Goal: Transaction & Acquisition: Purchase product/service

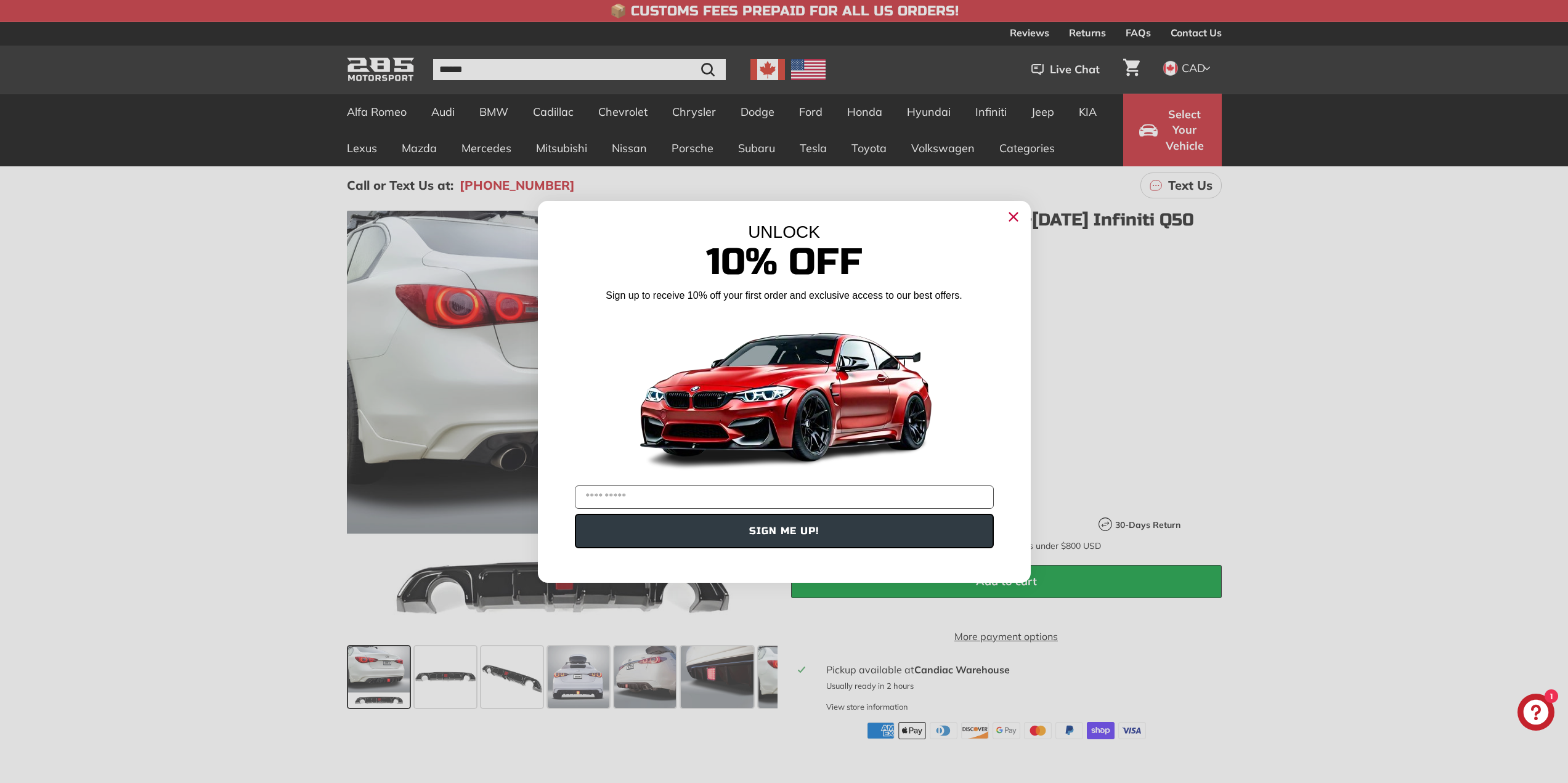
click at [1014, 216] on icon "Close dialog" at bounding box center [1013, 216] width 8 height 8
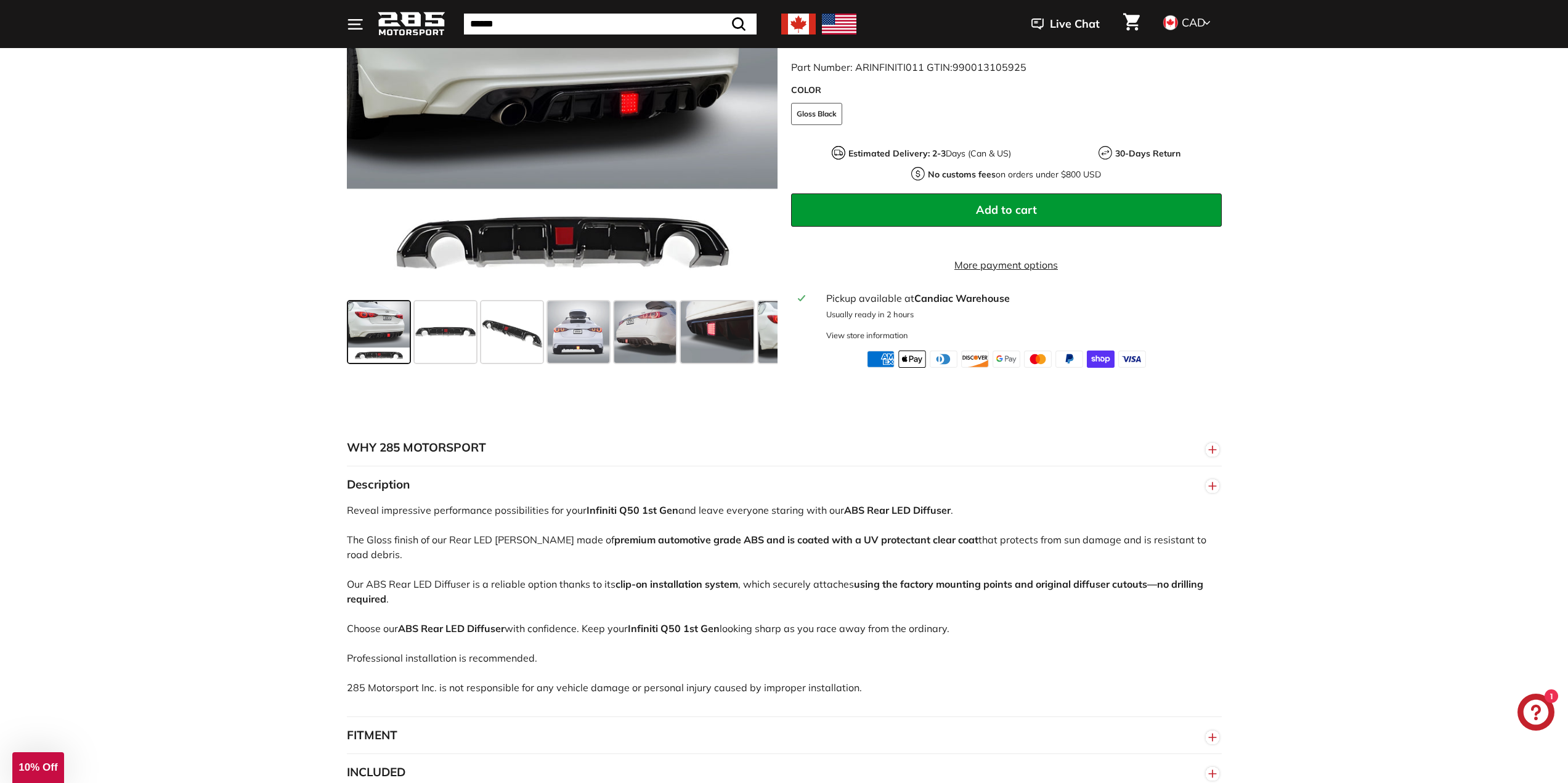
scroll to position [431, 0]
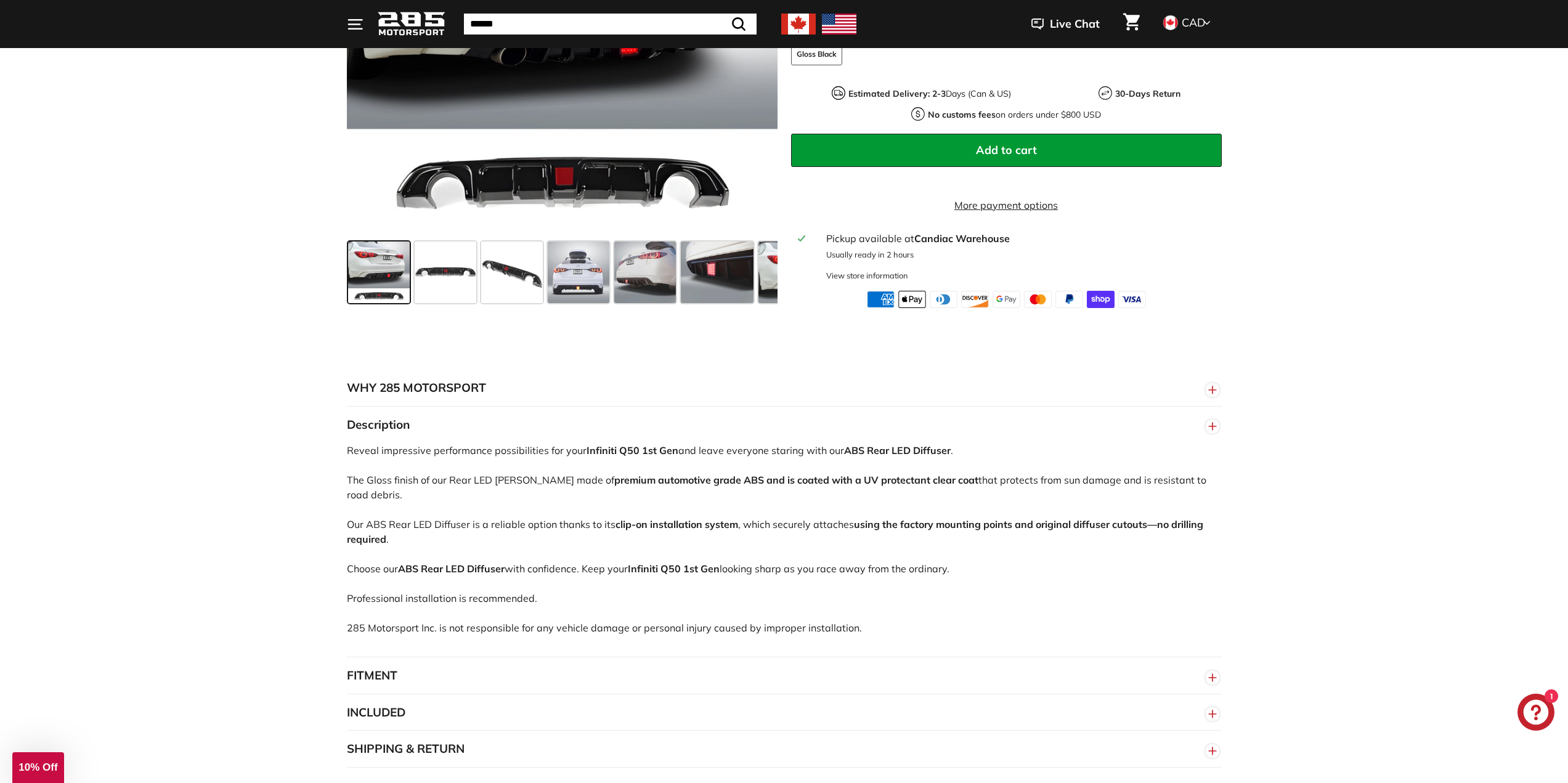
click at [369, 287] on span at bounding box center [378, 272] width 61 height 61
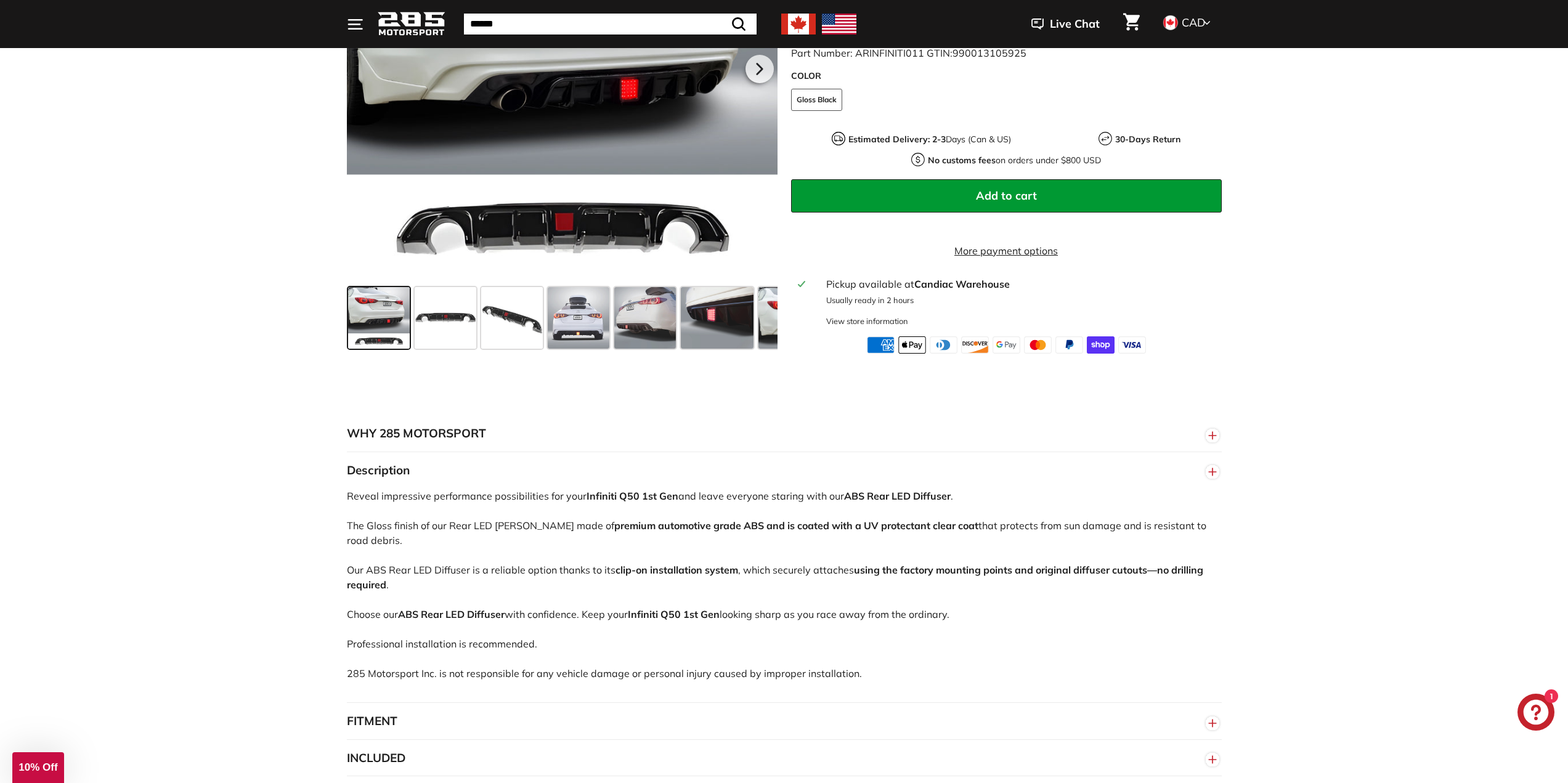
scroll to position [247, 0]
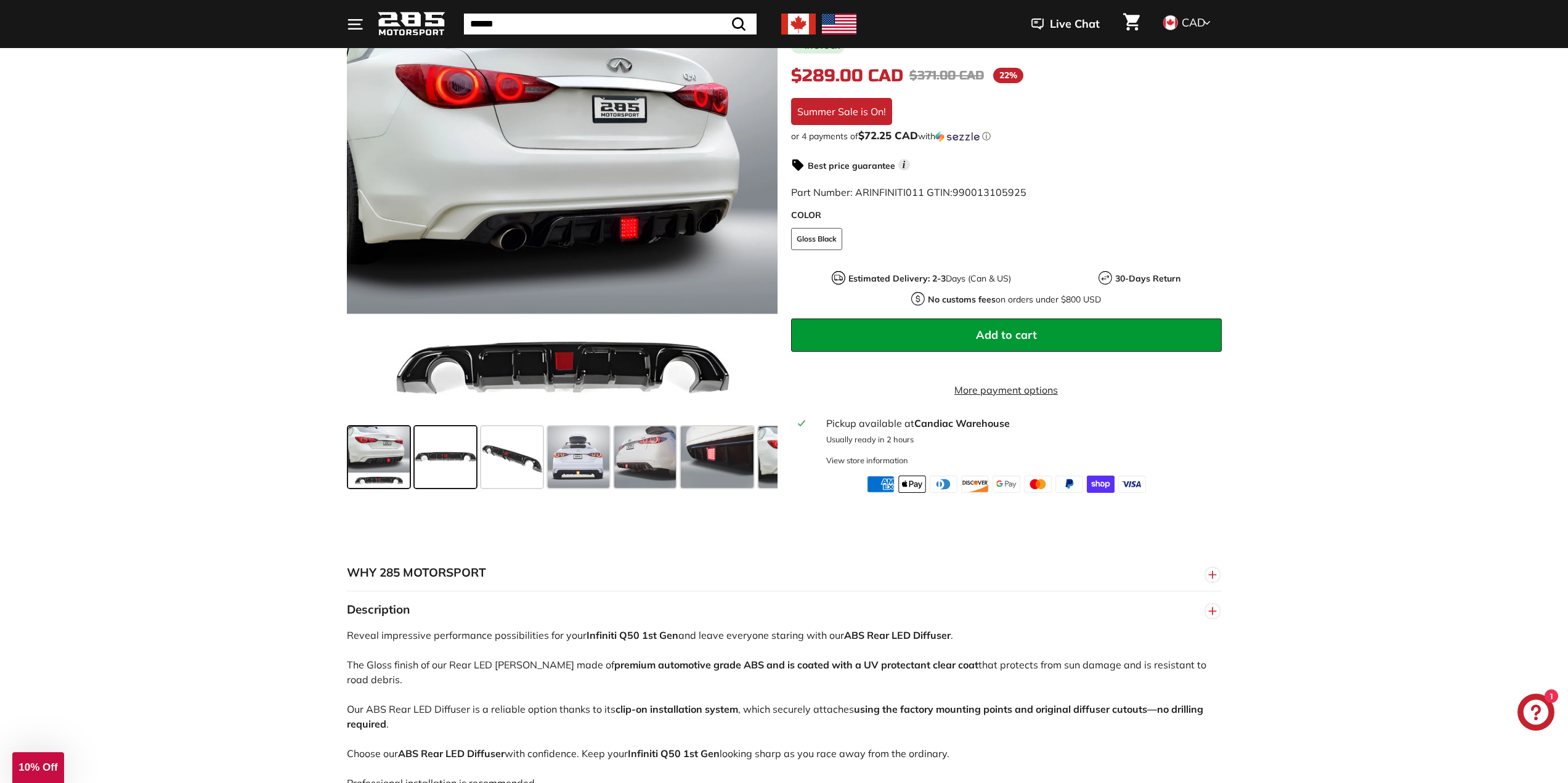
click at [454, 467] on span at bounding box center [445, 457] width 61 height 61
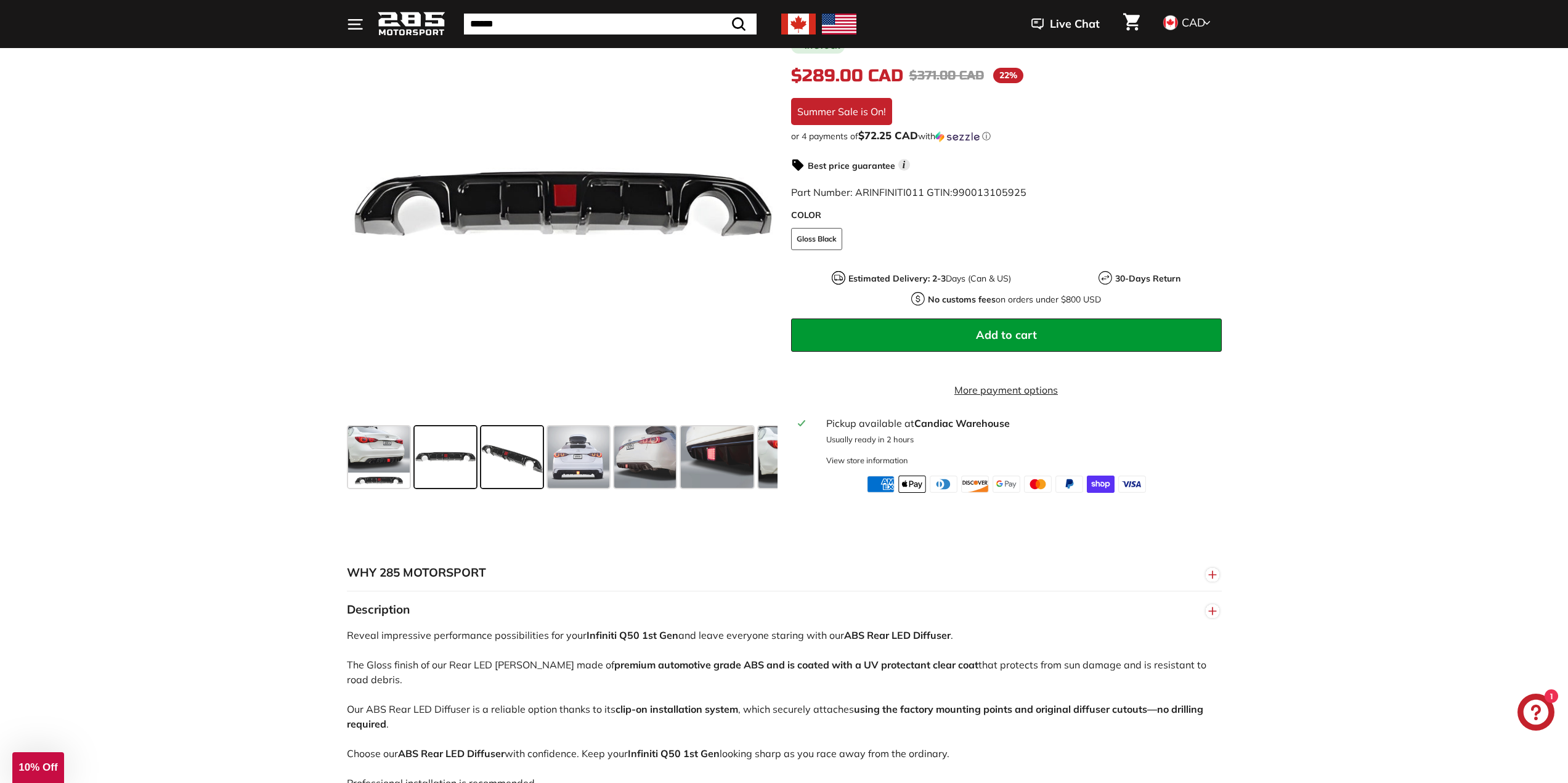
click at [514, 474] on span at bounding box center [511, 457] width 61 height 61
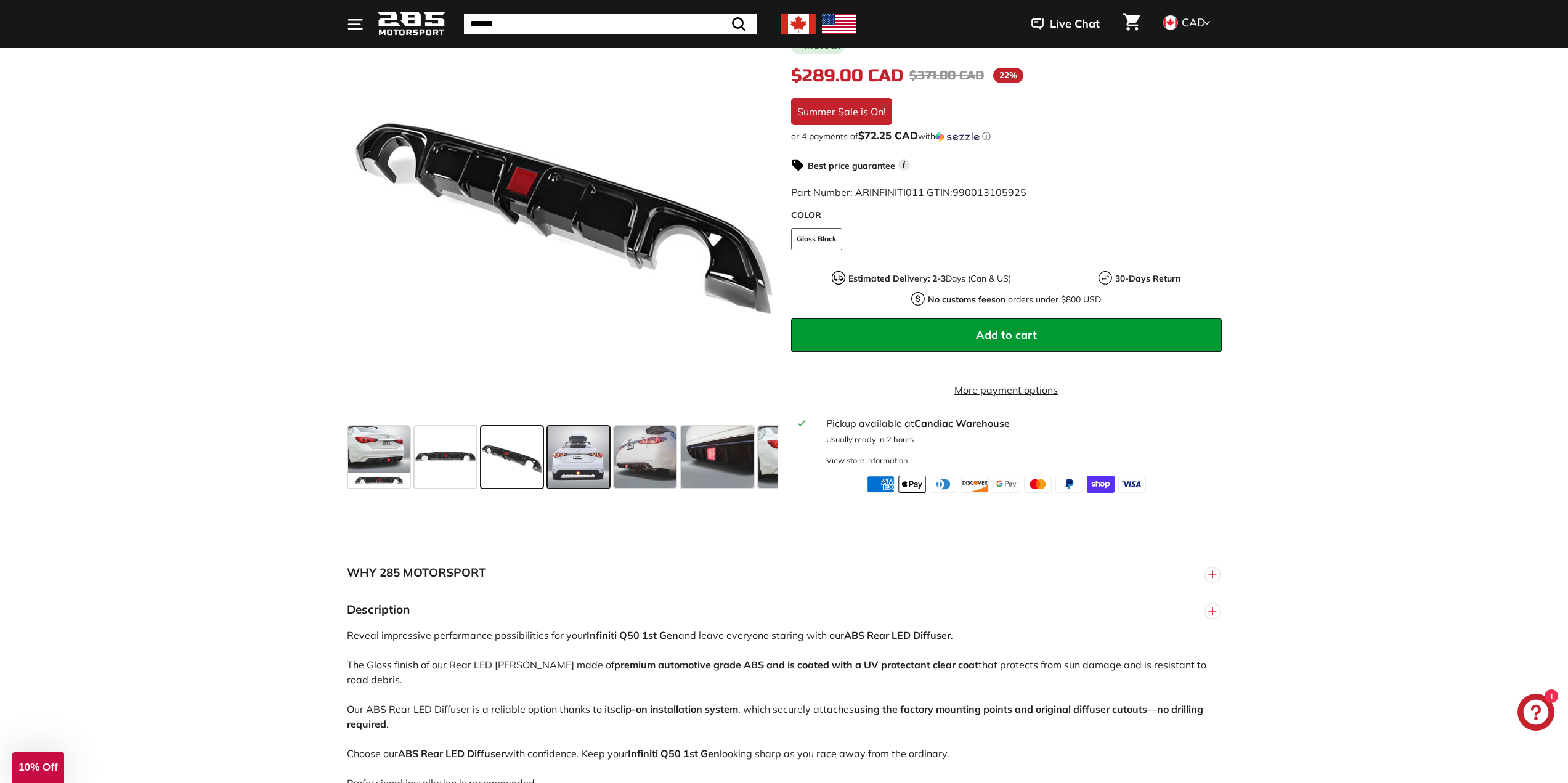
click at [585, 476] on span at bounding box center [578, 457] width 61 height 61
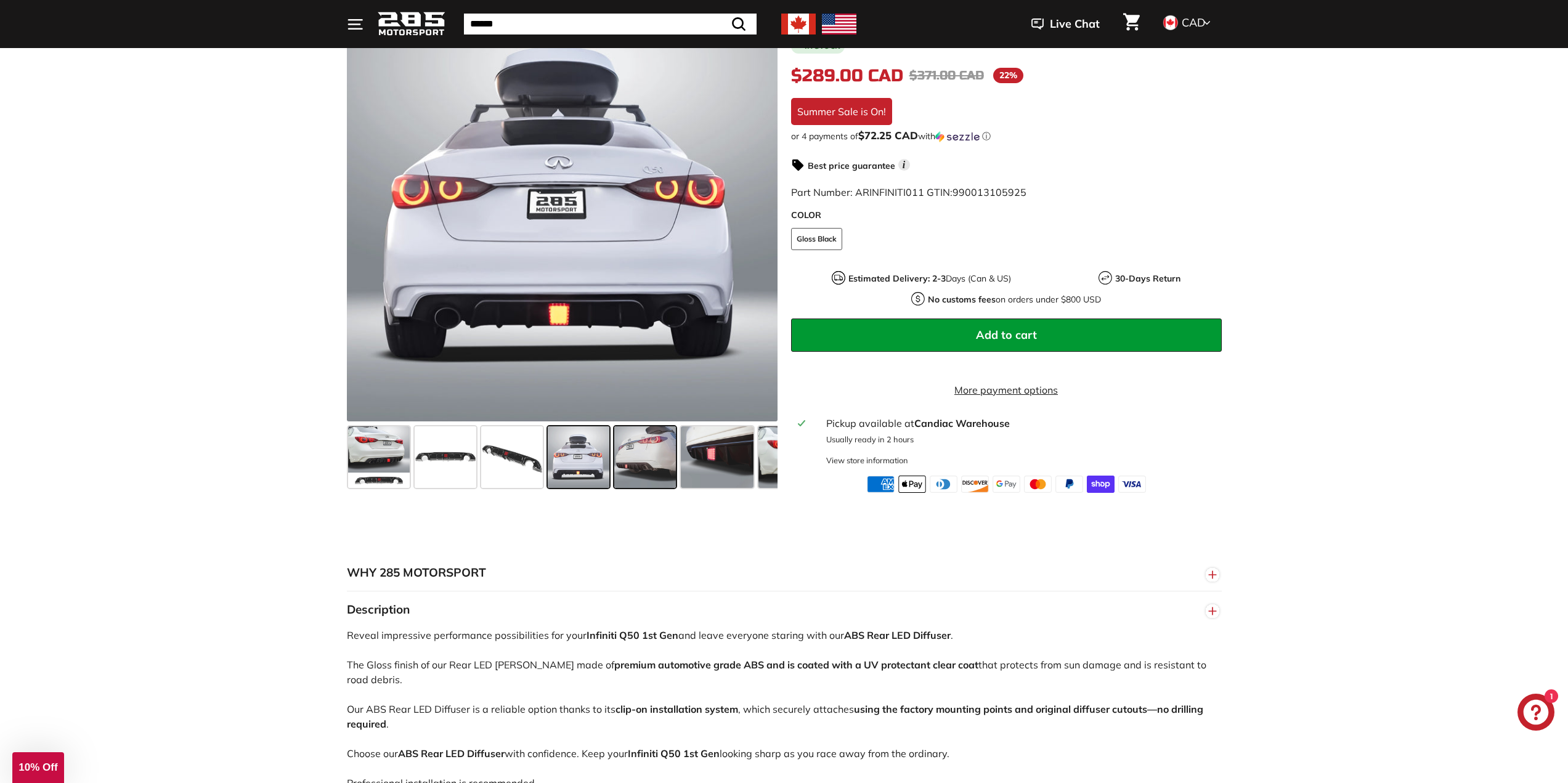
click at [639, 468] on span at bounding box center [644, 457] width 61 height 61
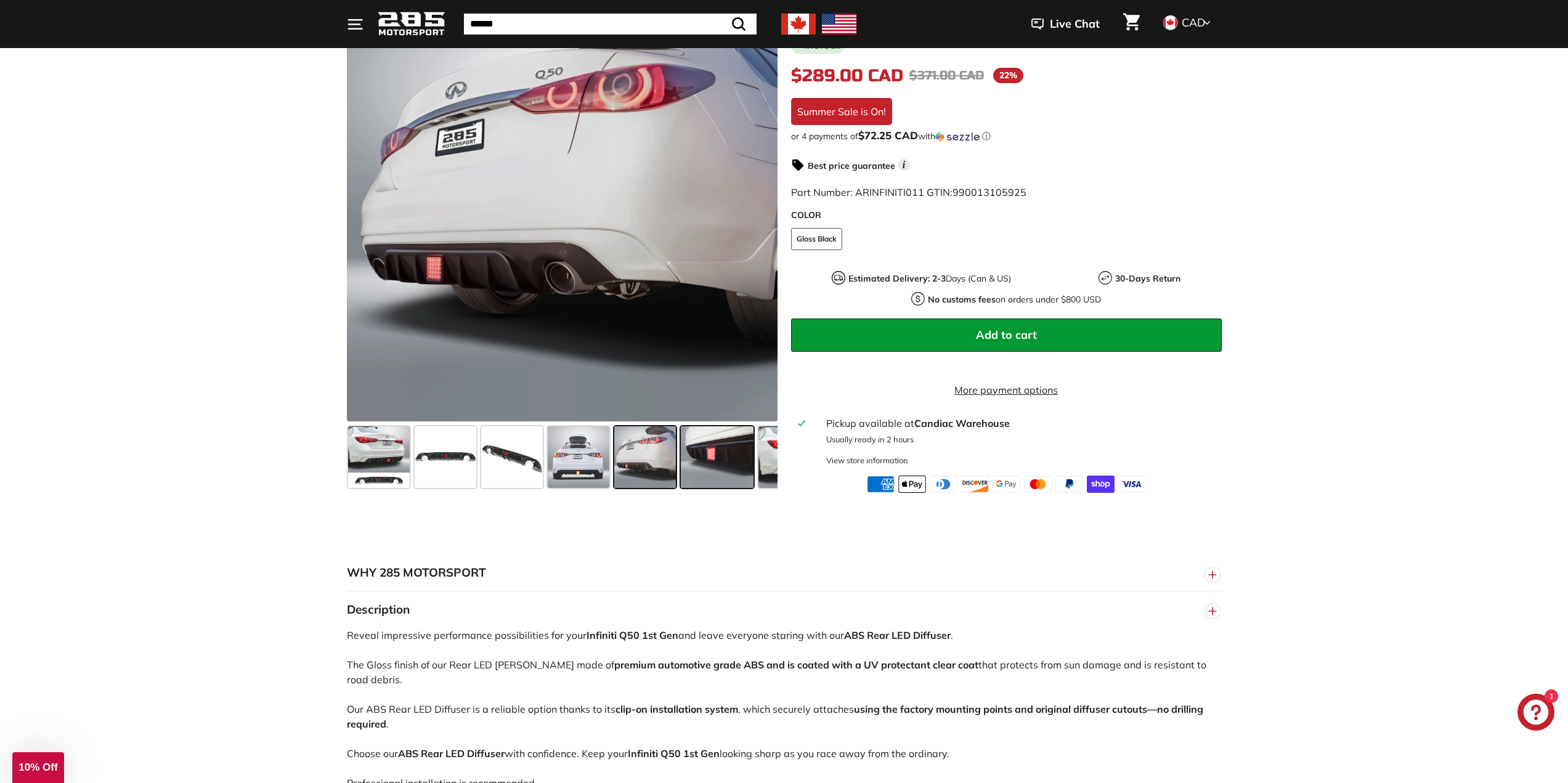
click at [724, 458] on span at bounding box center [717, 457] width 73 height 61
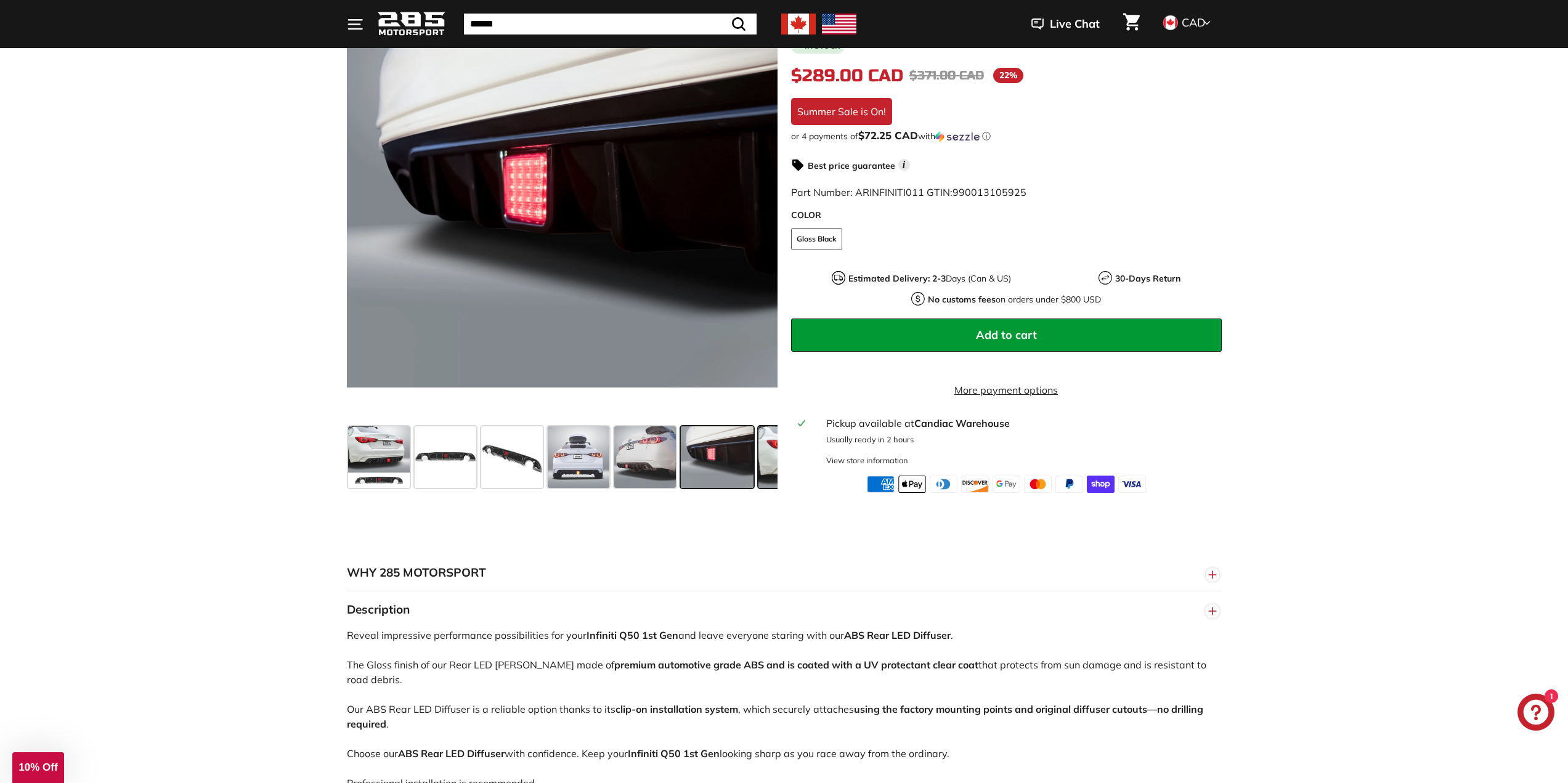
click at [766, 464] on span at bounding box center [799, 457] width 82 height 61
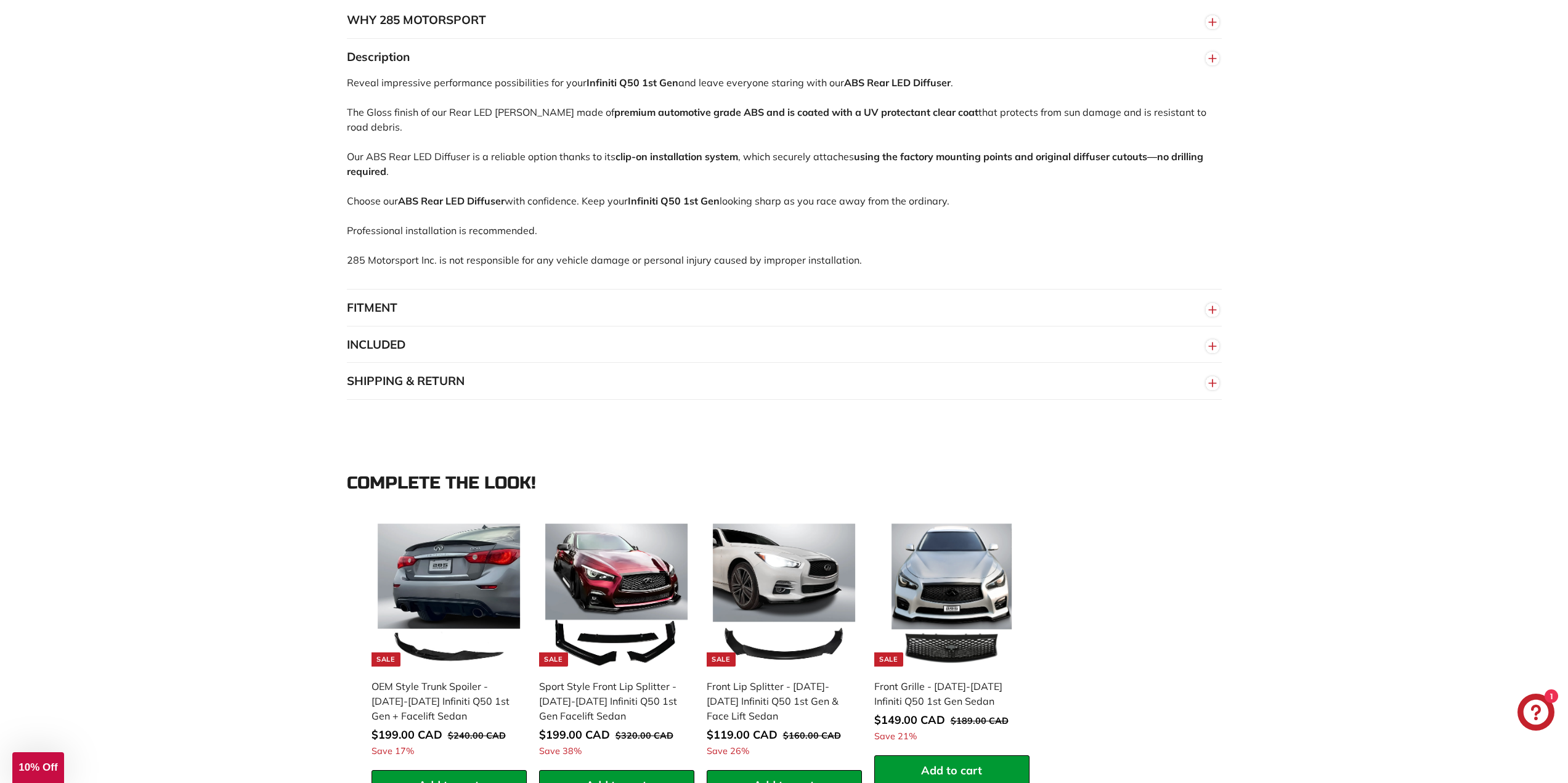
scroll to position [801, 0]
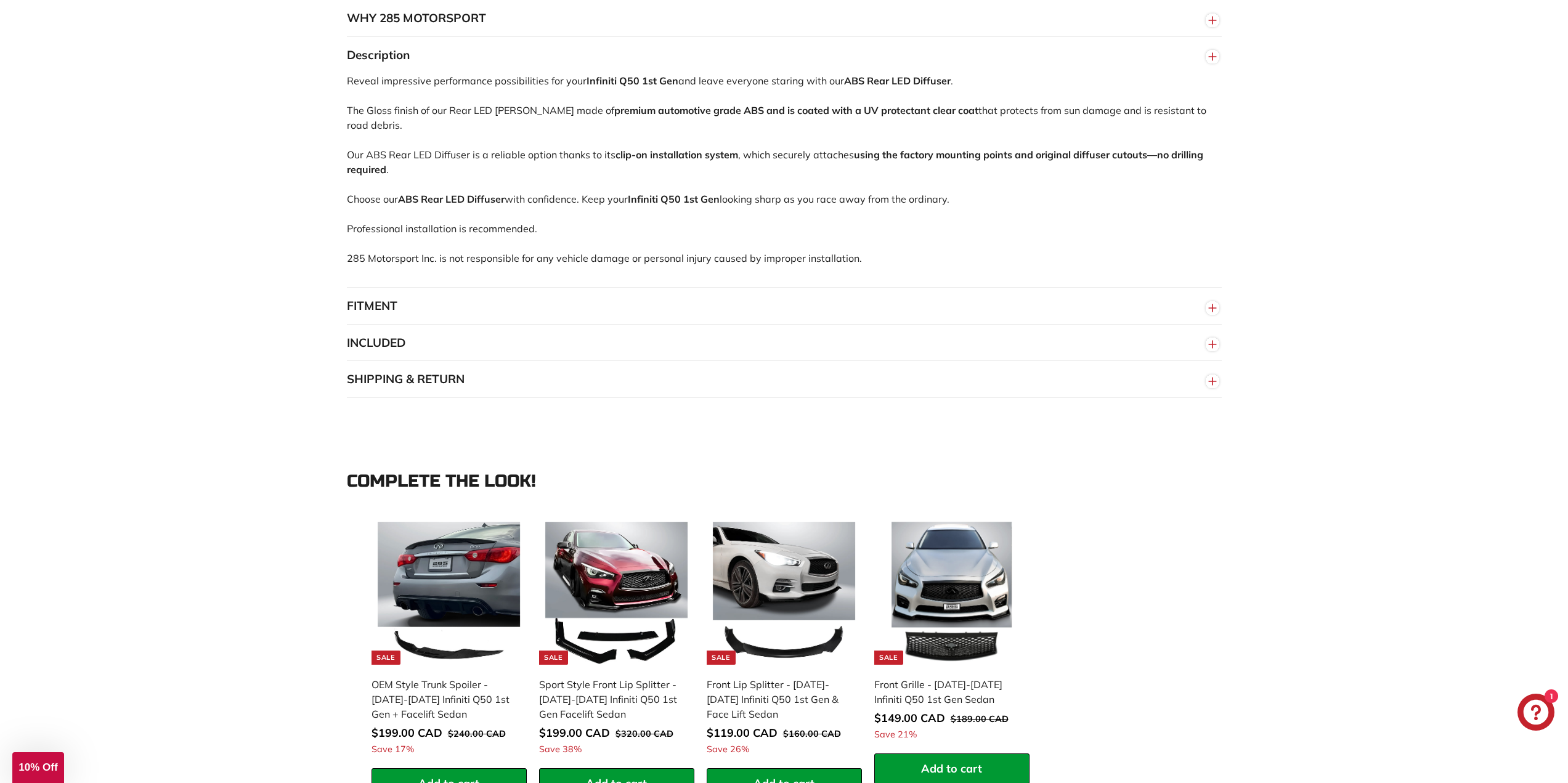
click at [374, 317] on button "FITMENT" at bounding box center [784, 306] width 875 height 37
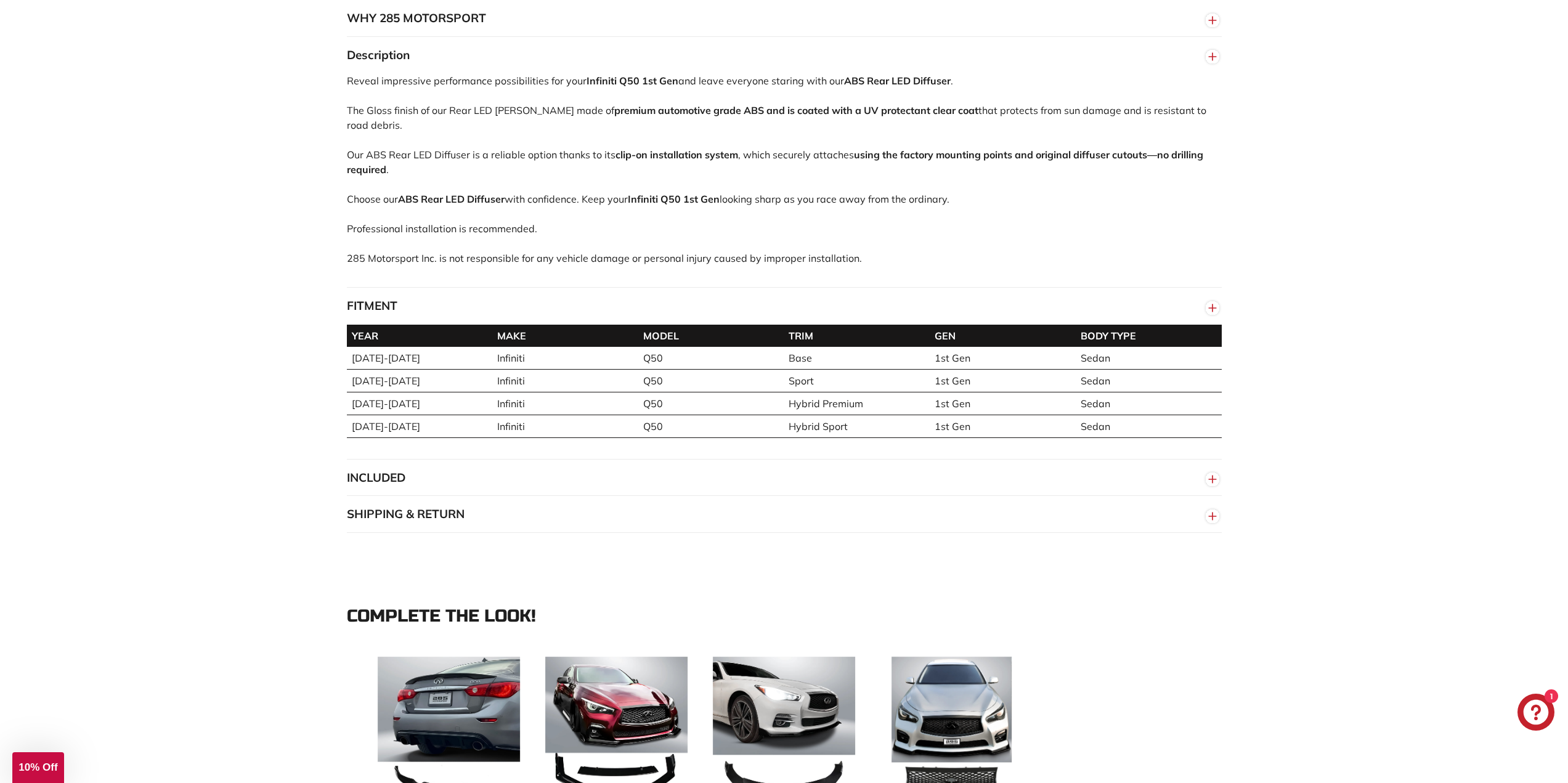
click at [360, 489] on button "INCLUDED" at bounding box center [784, 478] width 875 height 37
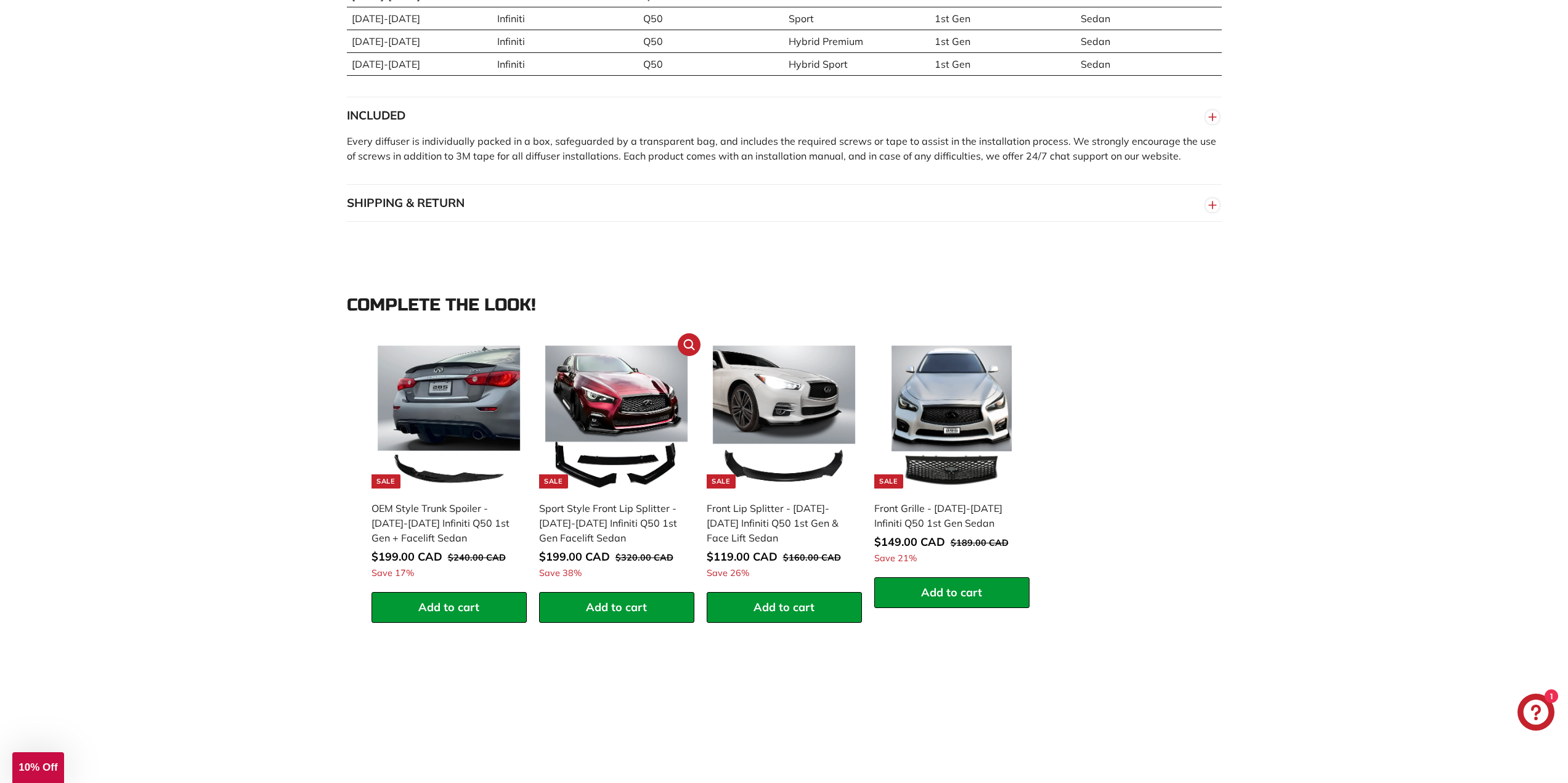
scroll to position [1170, 0]
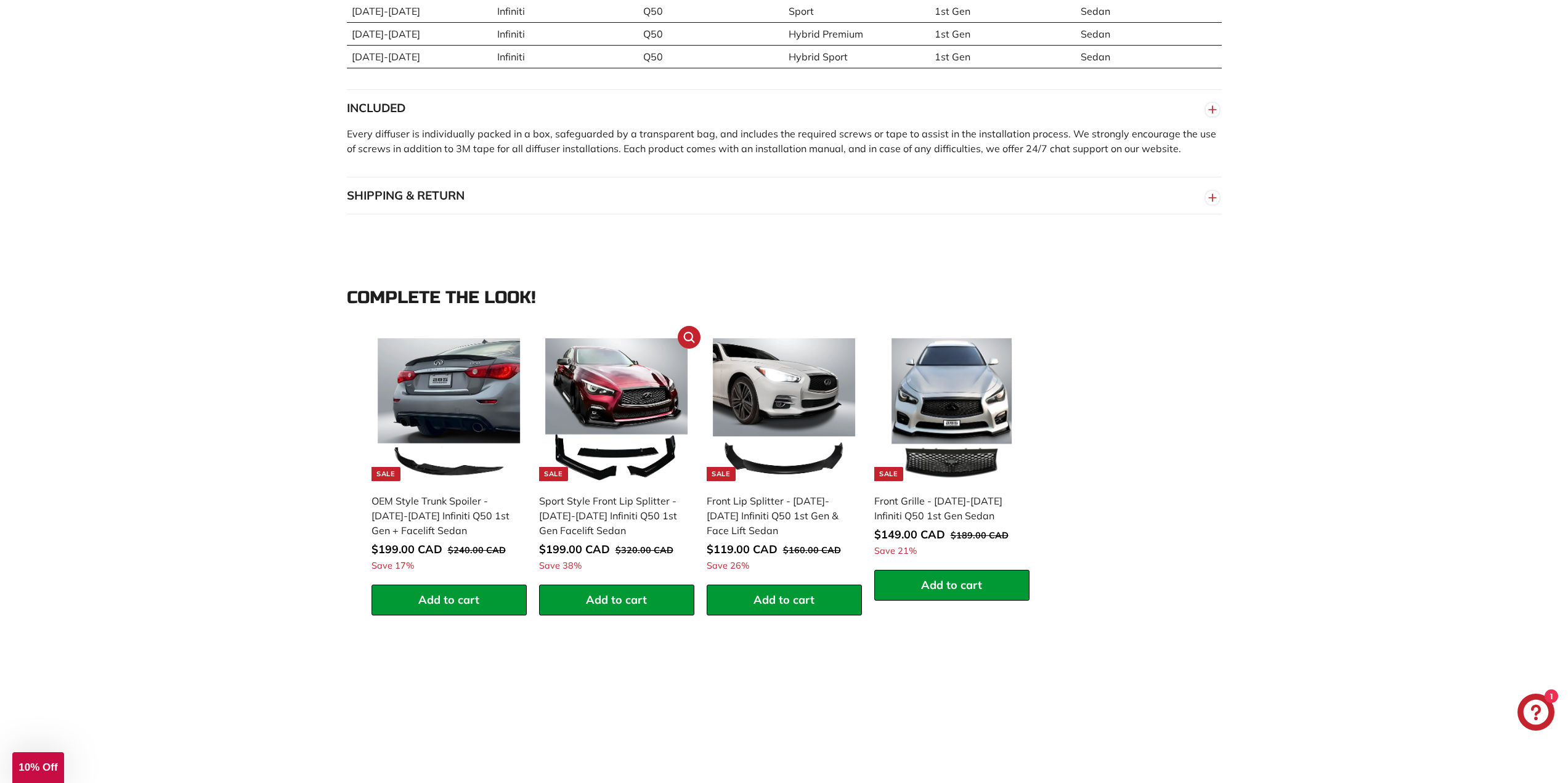
click at [607, 511] on div "Sport Style Front Lip Splitter - [DATE]-[DATE] Infiniti Q50 1st Gen Facelift Se…" at bounding box center [610, 516] width 143 height 44
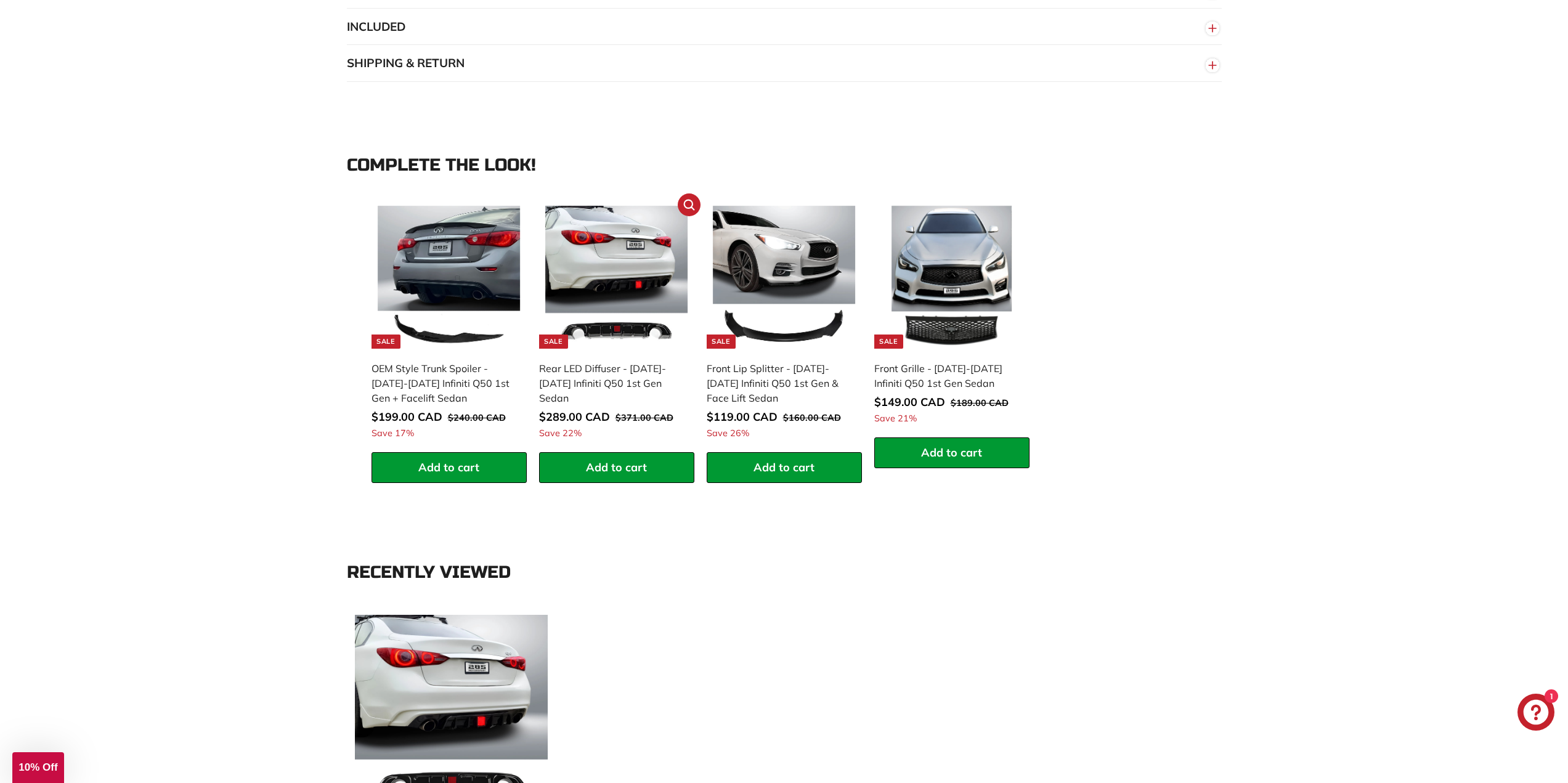
scroll to position [1232, 0]
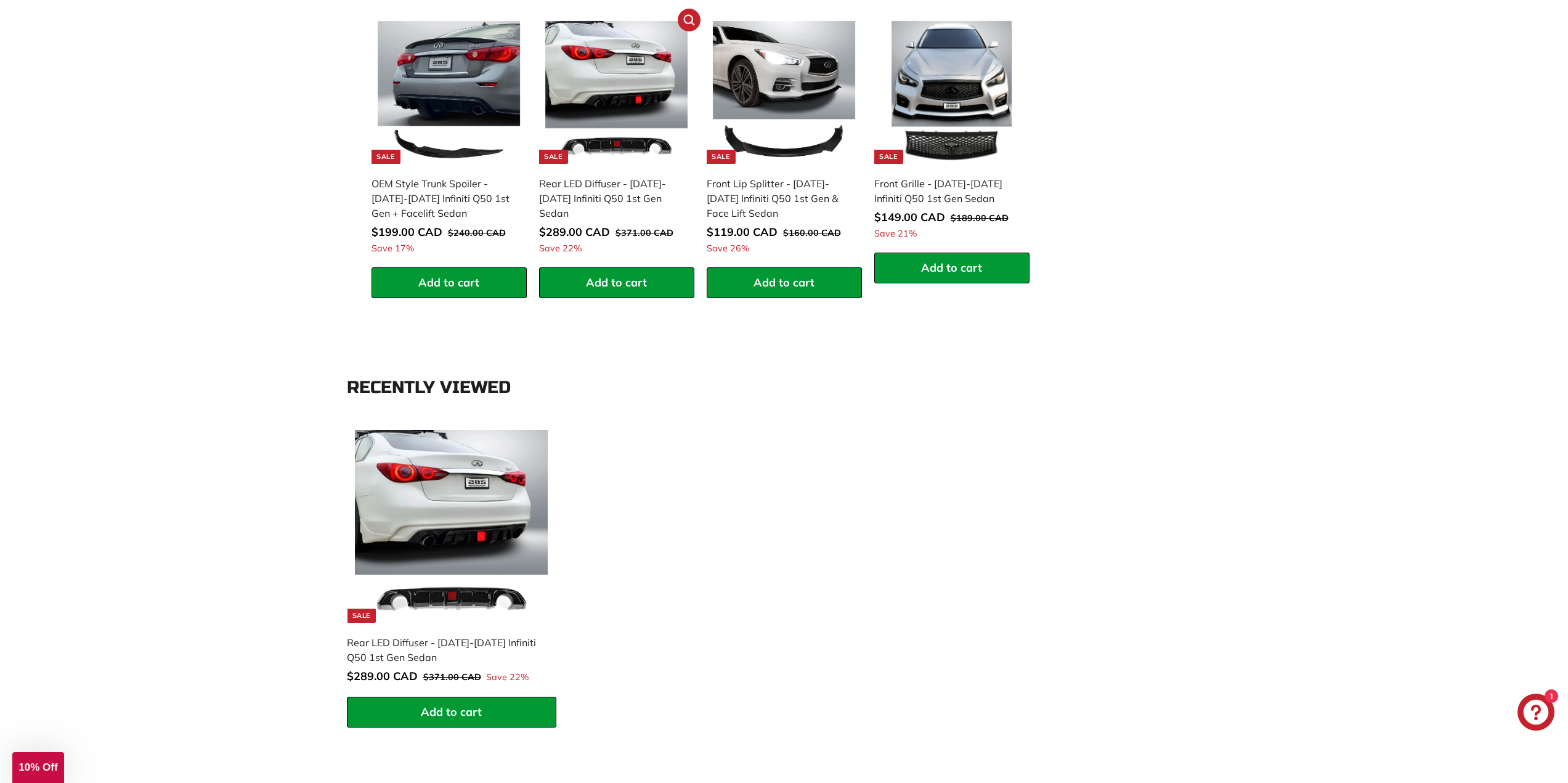
click at [626, 164] on img at bounding box center [616, 92] width 143 height 143
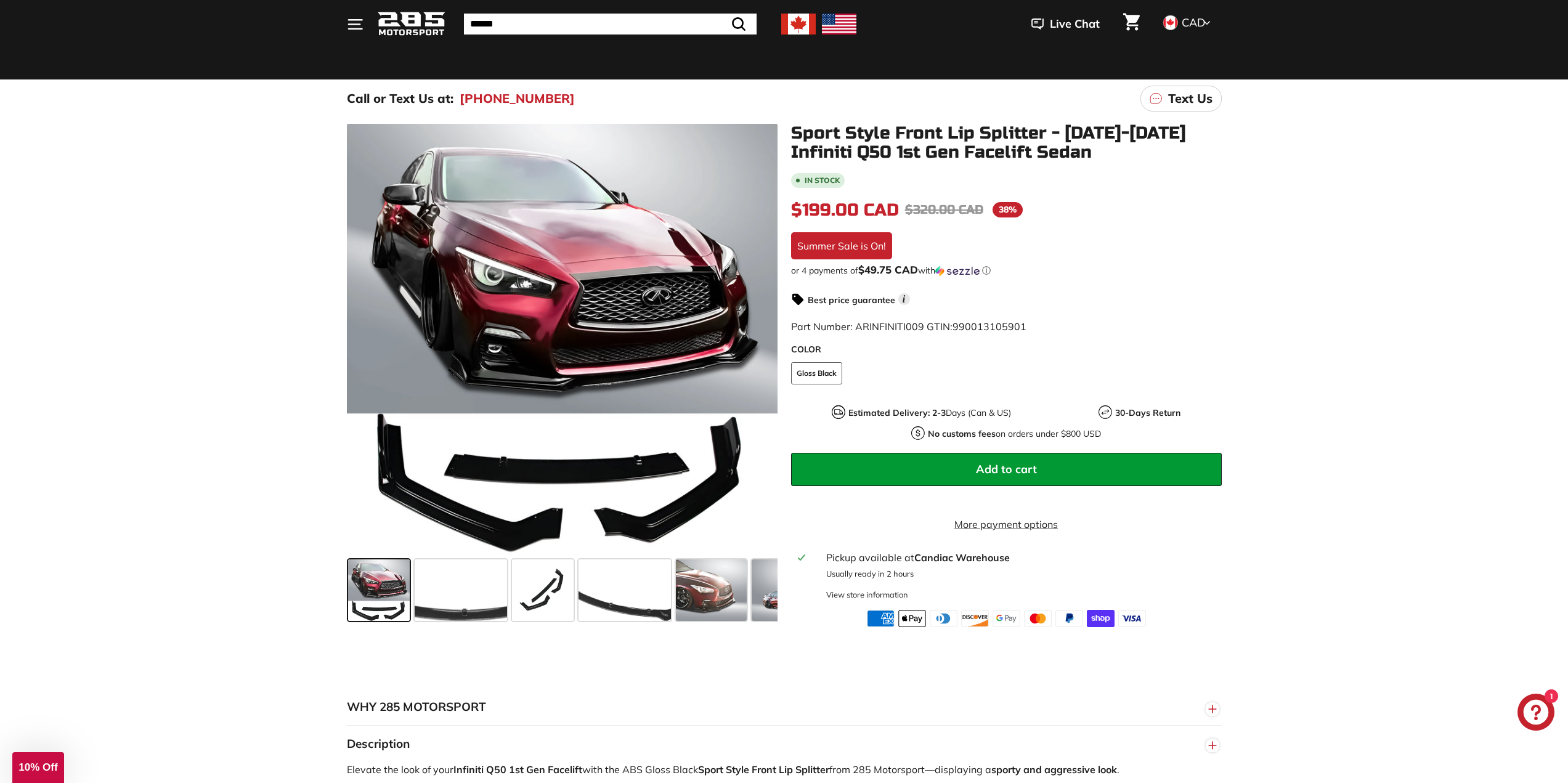
scroll to position [61, 0]
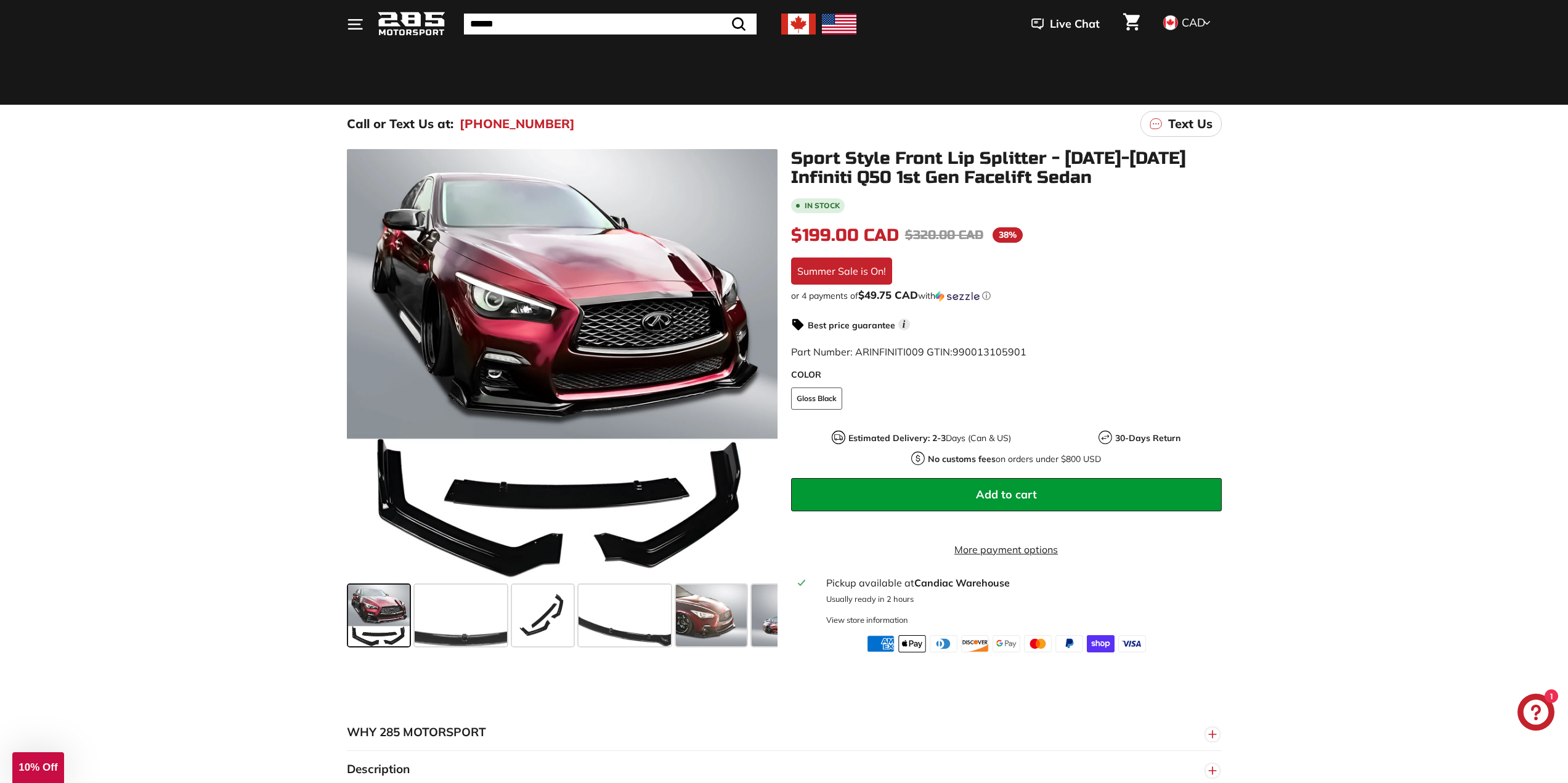
click at [357, 20] on icon "." at bounding box center [355, 20] width 14 height 0
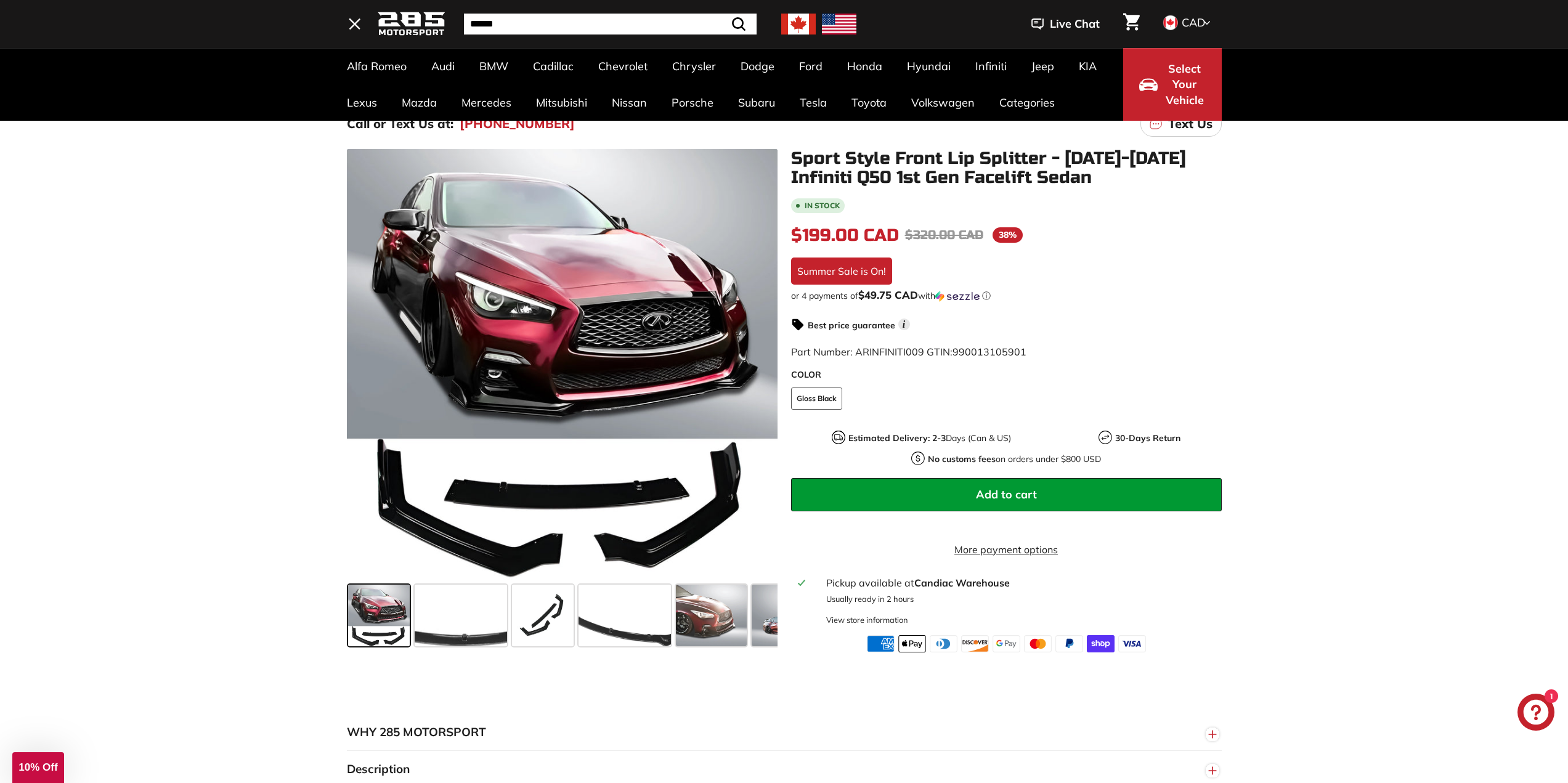
click at [357, 21] on icon ". . ." at bounding box center [355, 24] width 17 height 17
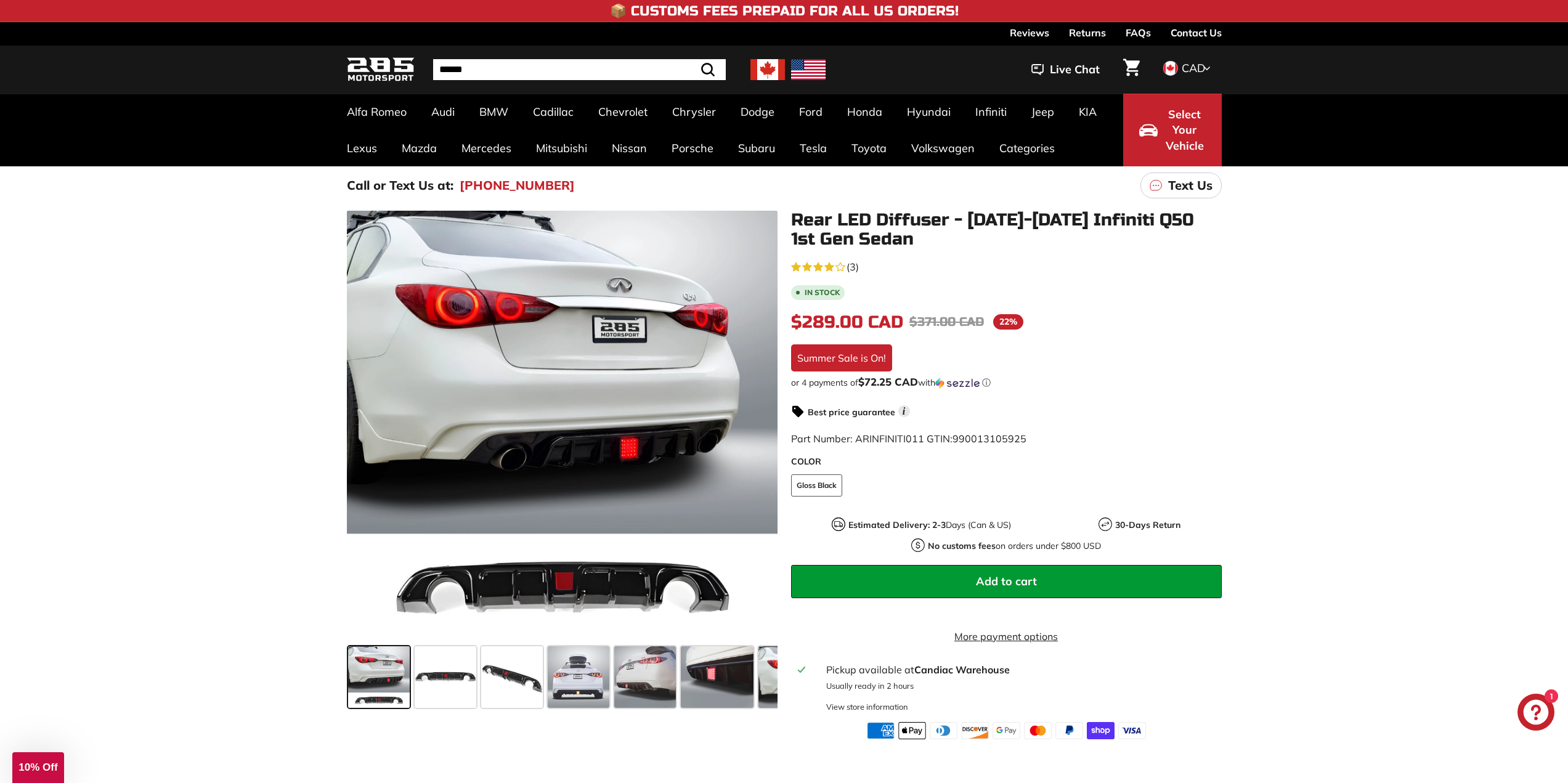
click at [771, 67] on img at bounding box center [768, 70] width 34 height 21
click at [1194, 68] on span "CAD" at bounding box center [1194, 68] width 23 height 14
click at [1322, 388] on div ".cls-1{fill:none;stroke:#000;stroke-miterlimit:10;stroke-width:2px} .cls-1{fill…" at bounding box center [784, 472] width 1568 height 535
click at [593, 680] on span at bounding box center [578, 677] width 61 height 61
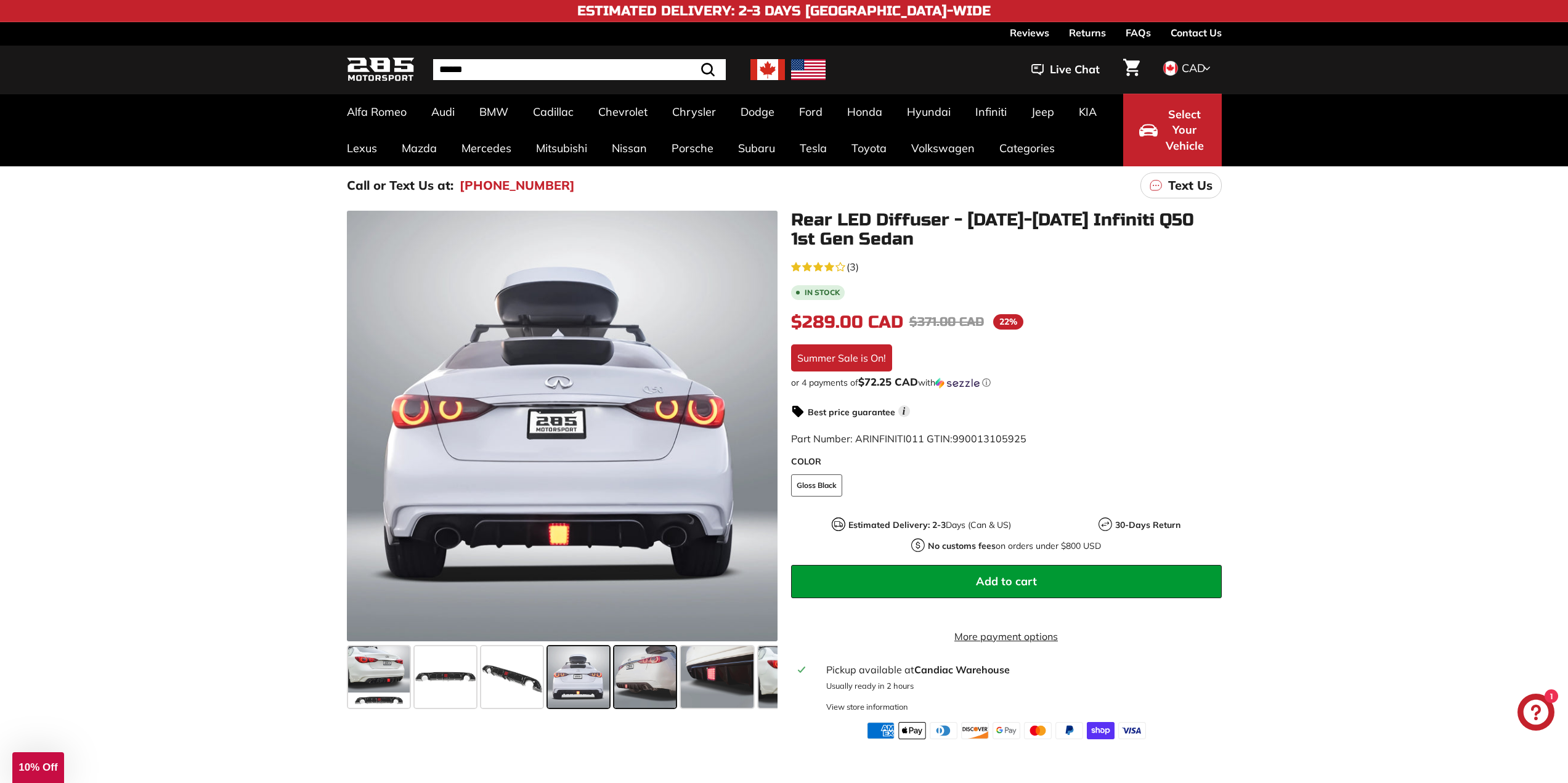
click at [635, 675] on span at bounding box center [644, 677] width 61 height 61
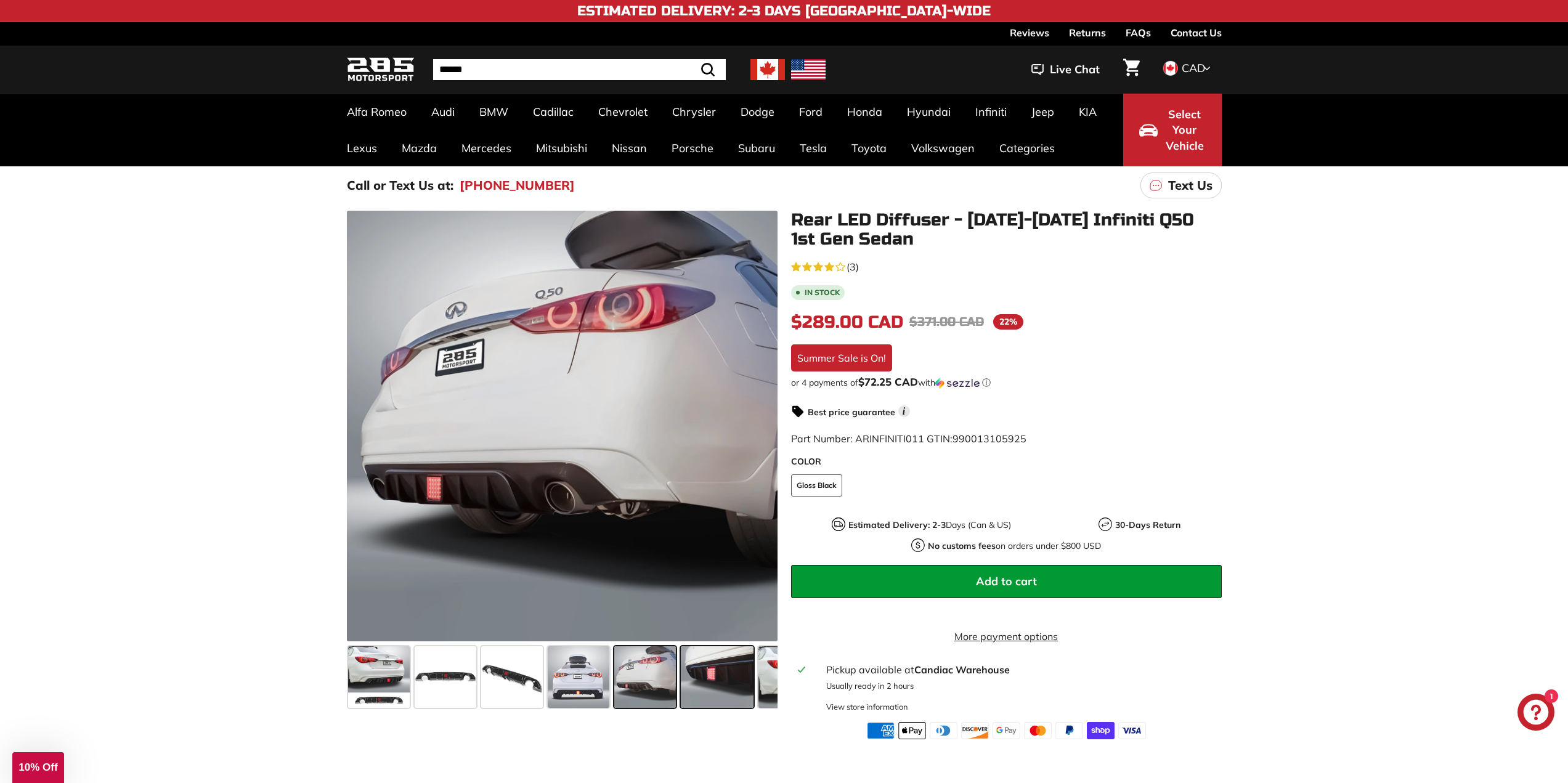
click at [712, 679] on span at bounding box center [717, 677] width 73 height 61
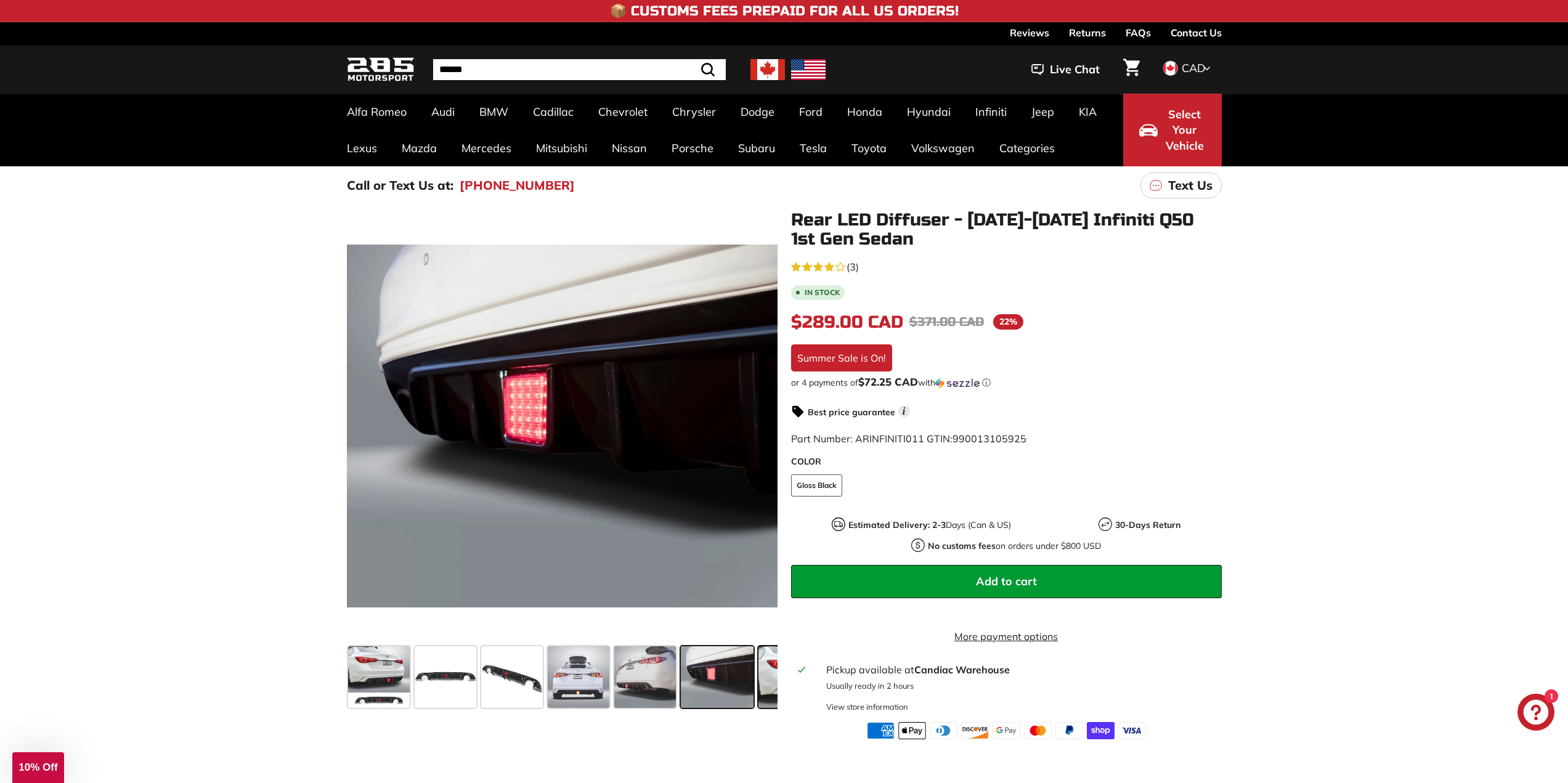
click at [775, 682] on span at bounding box center [799, 677] width 82 height 61
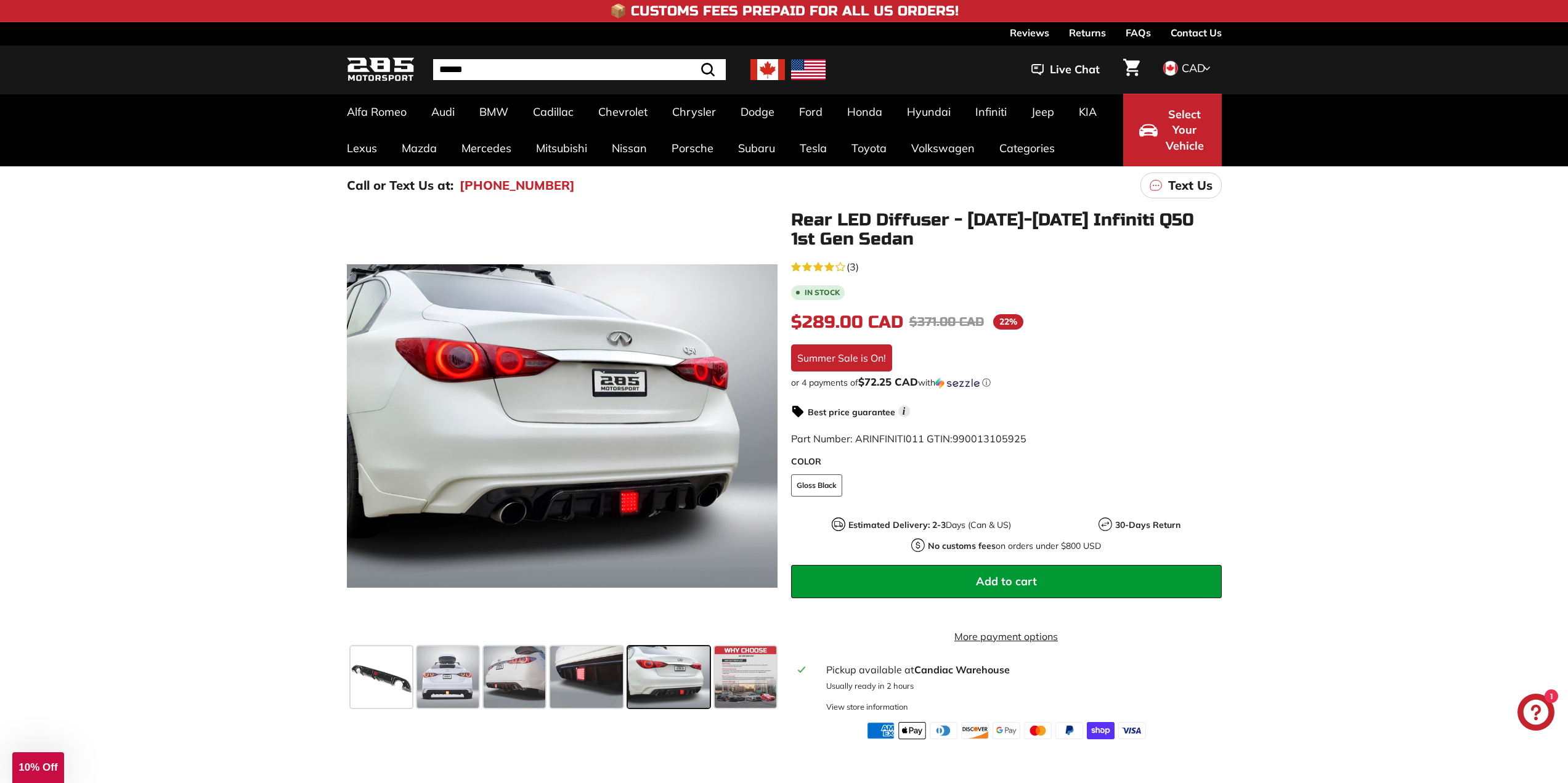
scroll to position [0, 132]
click at [793, 613] on shop-pay-wallet-button at bounding box center [793, 612] width 3 height 12
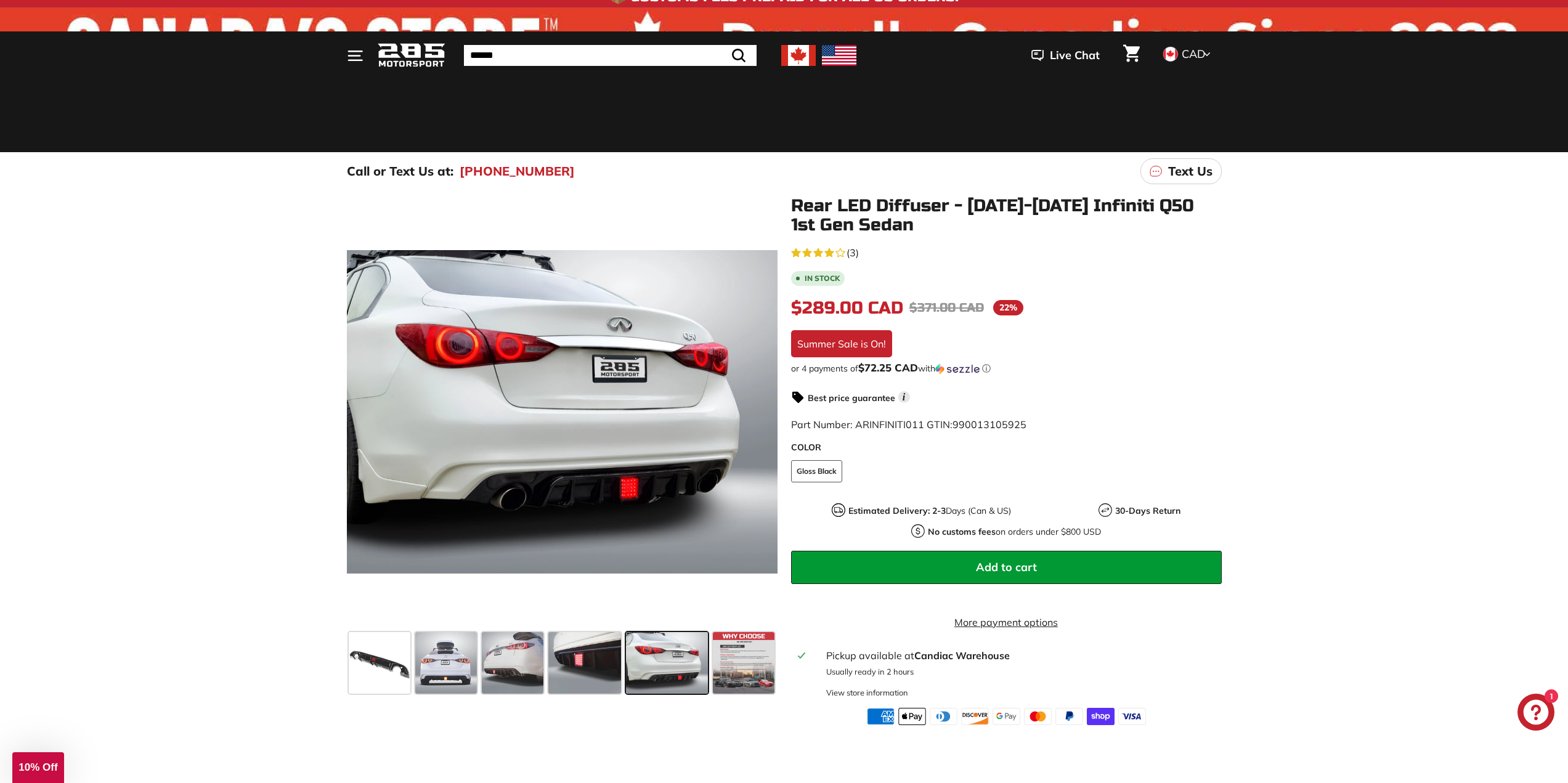
scroll to position [0, 0]
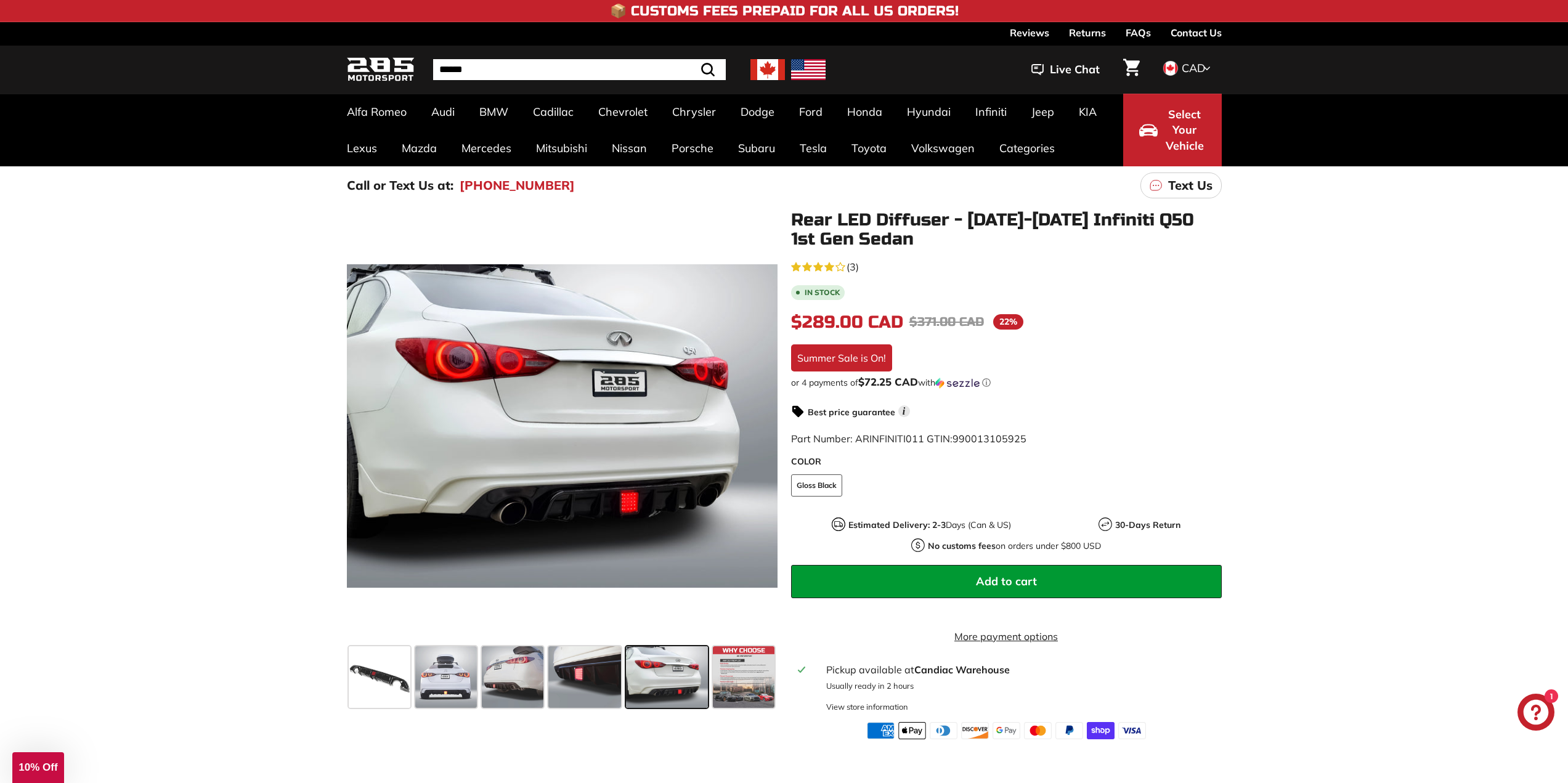
click at [915, 740] on img at bounding box center [912, 731] width 28 height 17
click at [793, 618] on shop-pay-wallet-button at bounding box center [793, 612] width 3 height 12
